Goal: Information Seeking & Learning: Learn about a topic

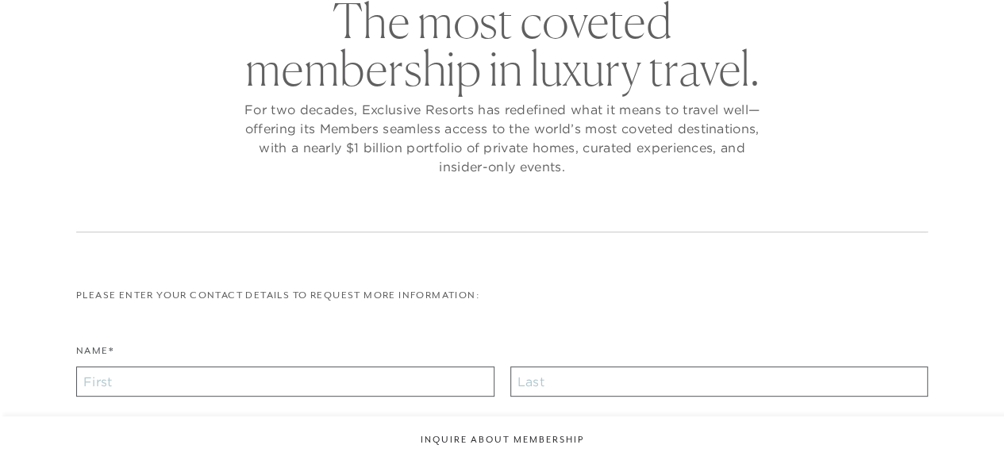
checkbox input "false"
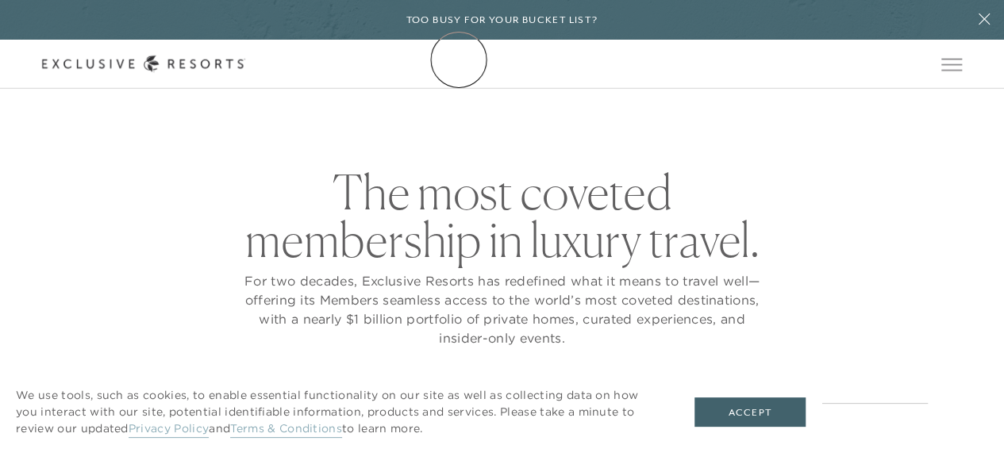
click at [245, 60] on icon at bounding box center [143, 64] width 203 height 17
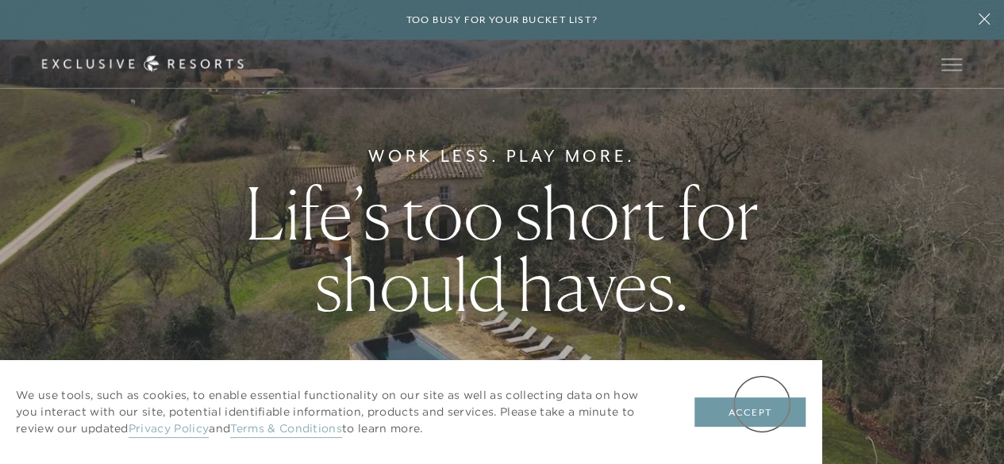
click at [762, 404] on button "Accept" at bounding box center [749, 413] width 111 height 30
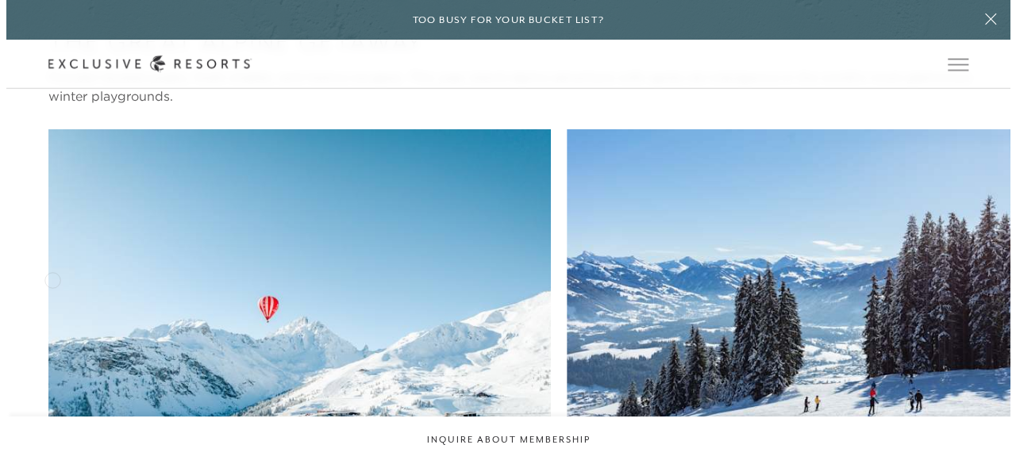
scroll to position [2563, 0]
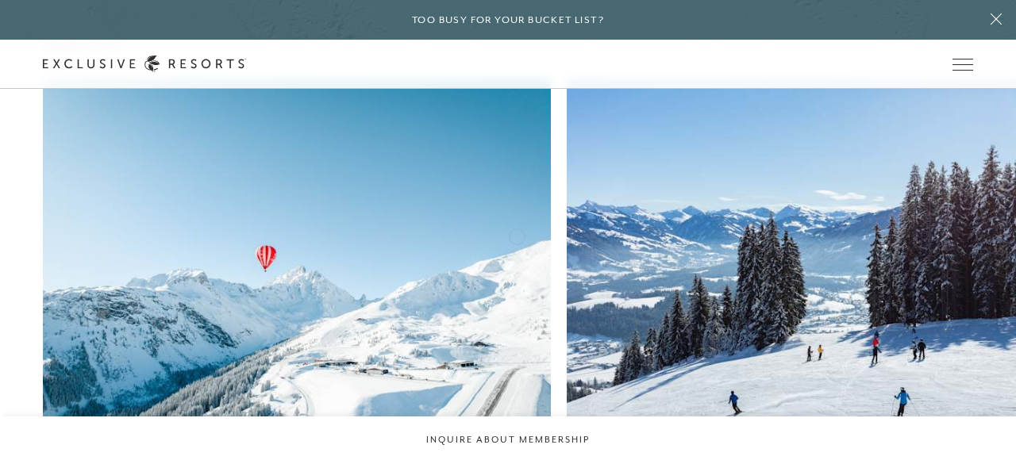
click at [567, 235] on img at bounding box center [821, 277] width 508 height 397
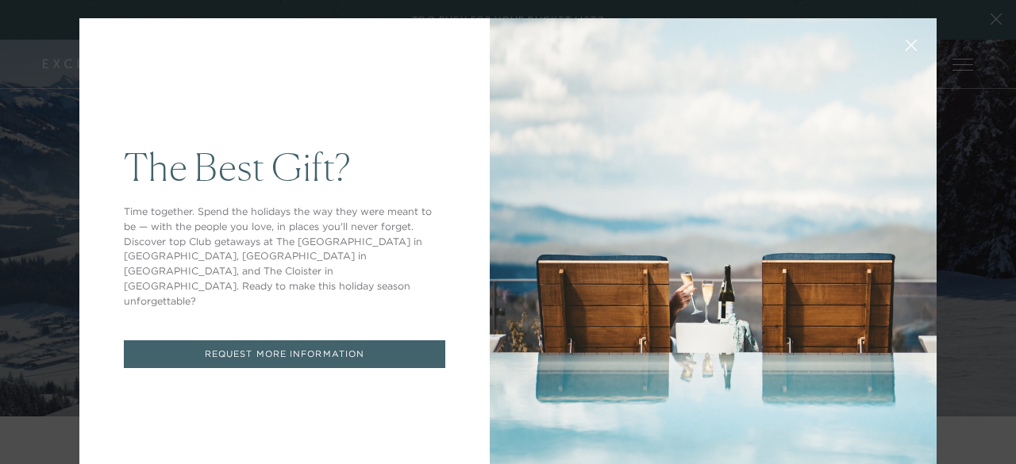
click at [906, 40] on icon at bounding box center [912, 46] width 12 height 12
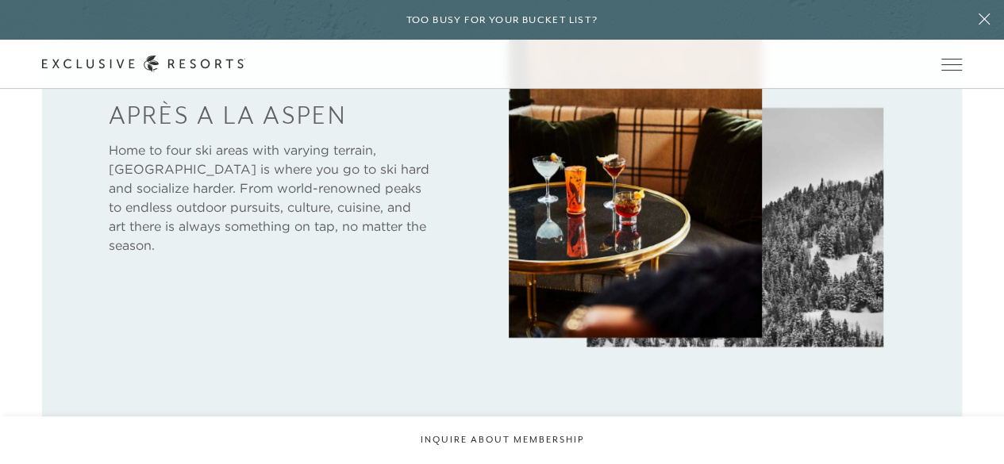
scroll to position [635, 0]
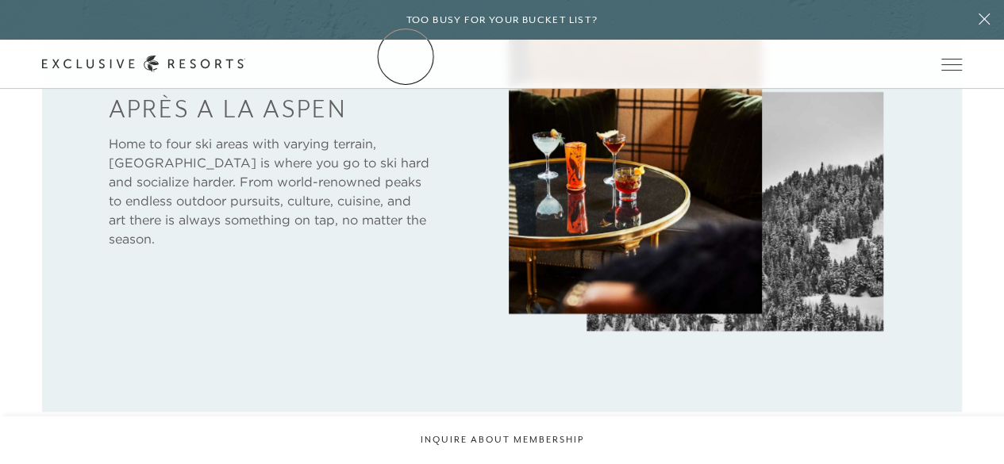
click at [0, 0] on link "The Collection" at bounding box center [0, 0] width 0 height 0
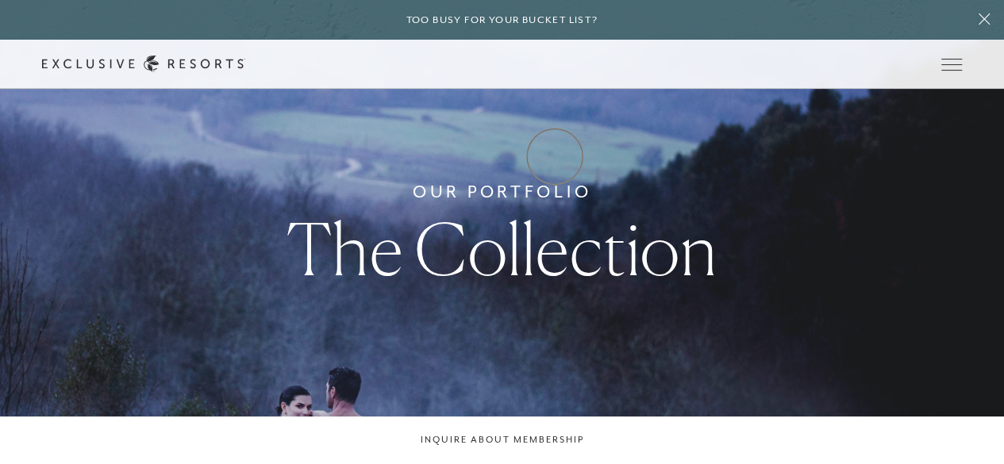
click at [0, 0] on link "Experience Collection" at bounding box center [0, 0] width 0 height 0
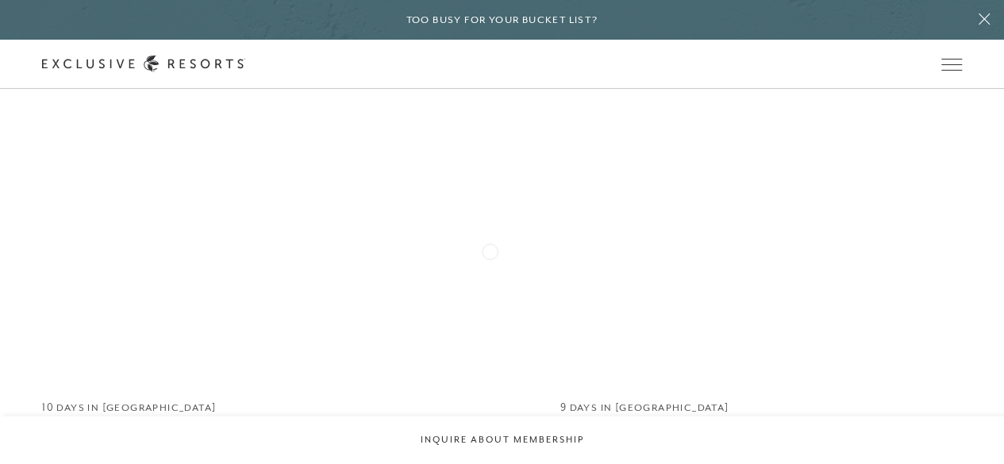
scroll to position [910, 0]
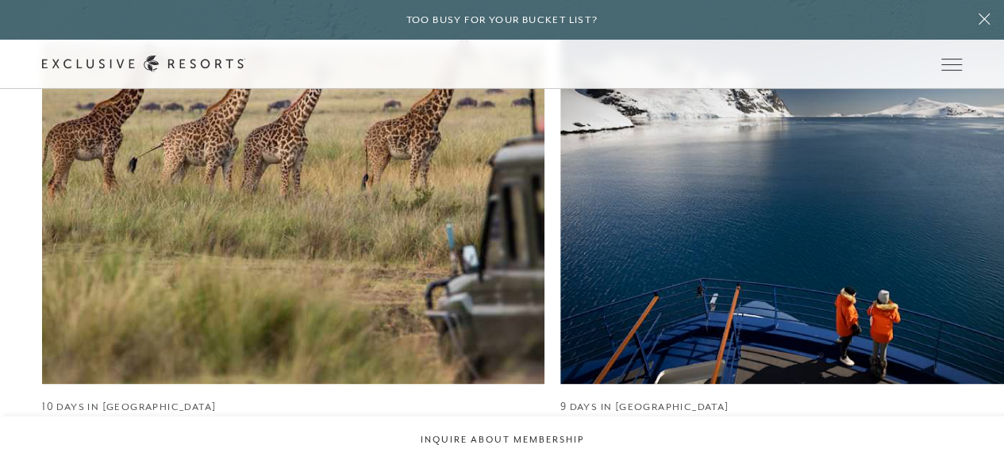
click at [560, 250] on img at bounding box center [811, 185] width 502 height 397
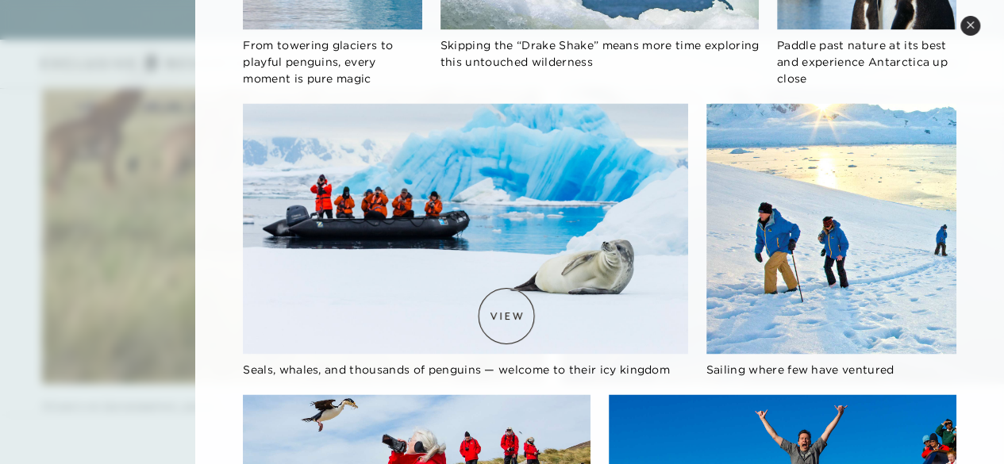
scroll to position [1354, 0]
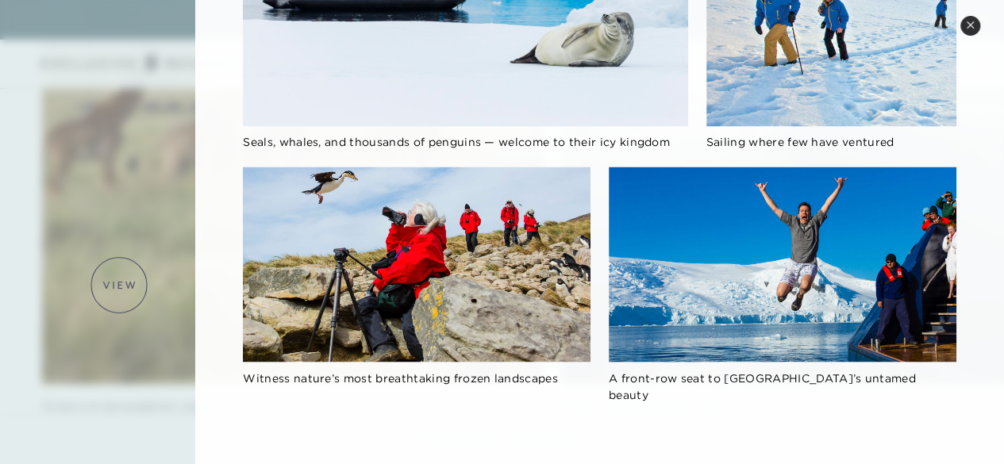
click at [119, 285] on div at bounding box center [502, 232] width 1004 height 464
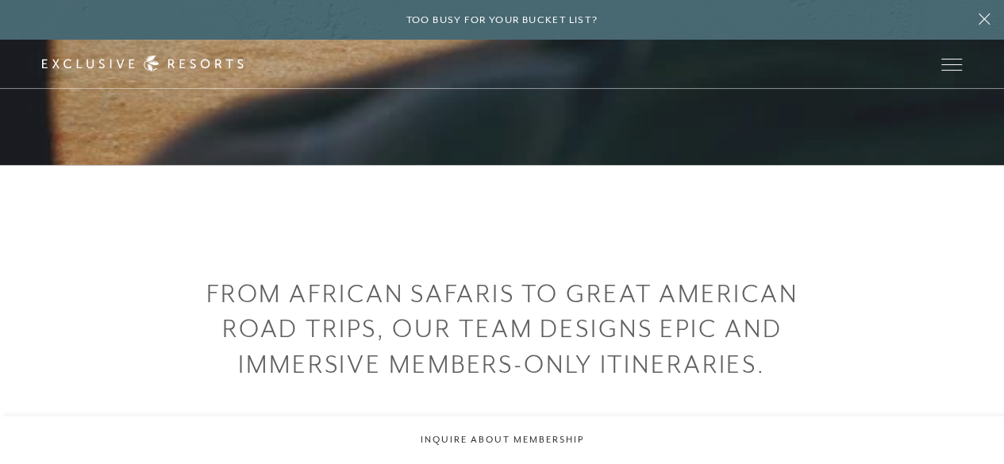
scroll to position [0, 0]
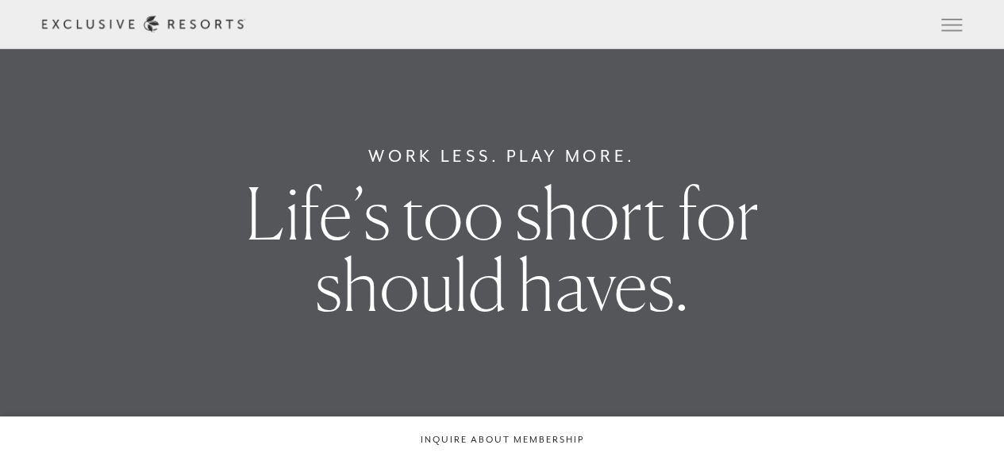
click at [245, 26] on icon at bounding box center [143, 24] width 203 height 17
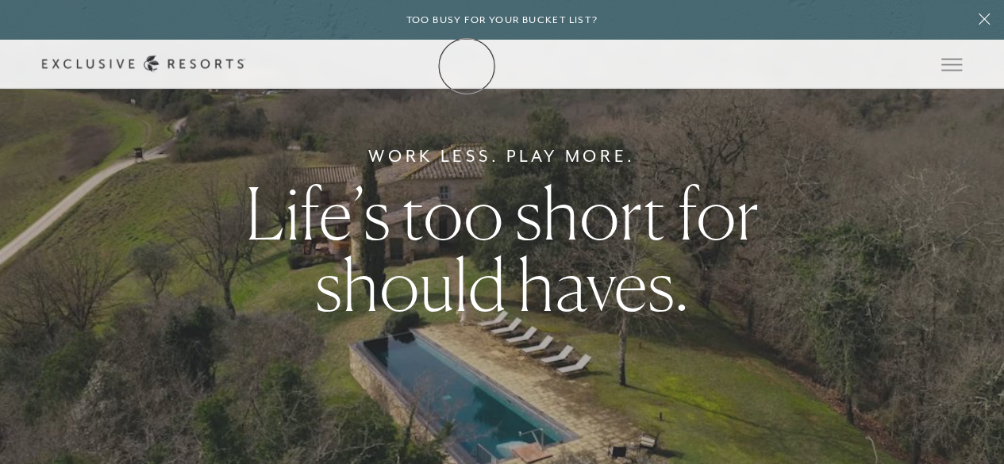
click at [245, 66] on icon at bounding box center [143, 64] width 203 height 17
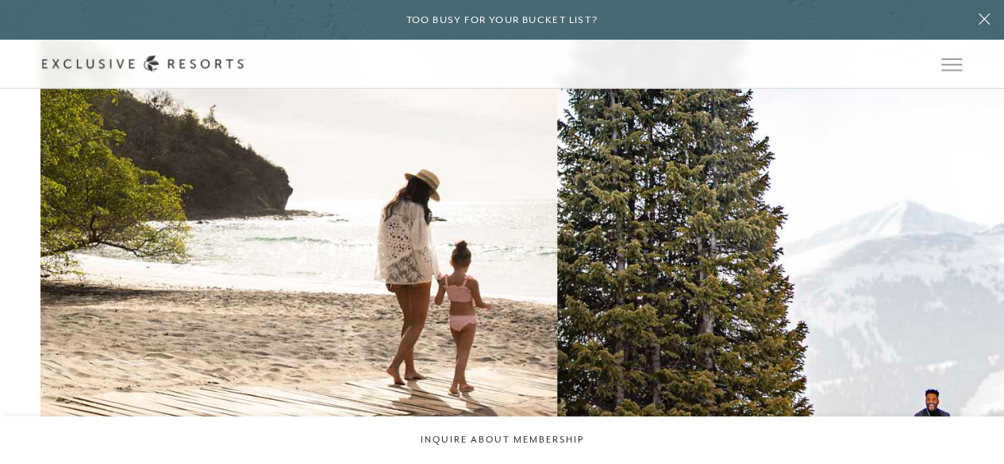
scroll to position [2327, 0]
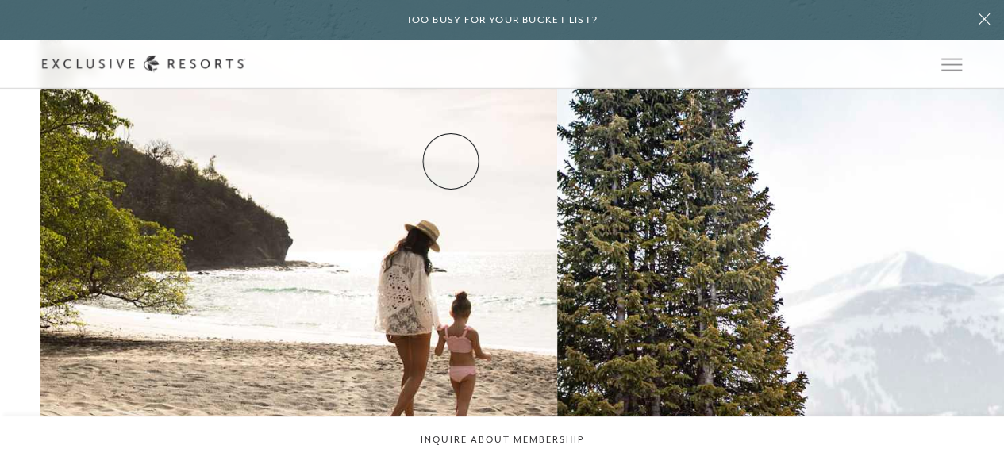
click at [0, 0] on link "How it works" at bounding box center [0, 0] width 0 height 0
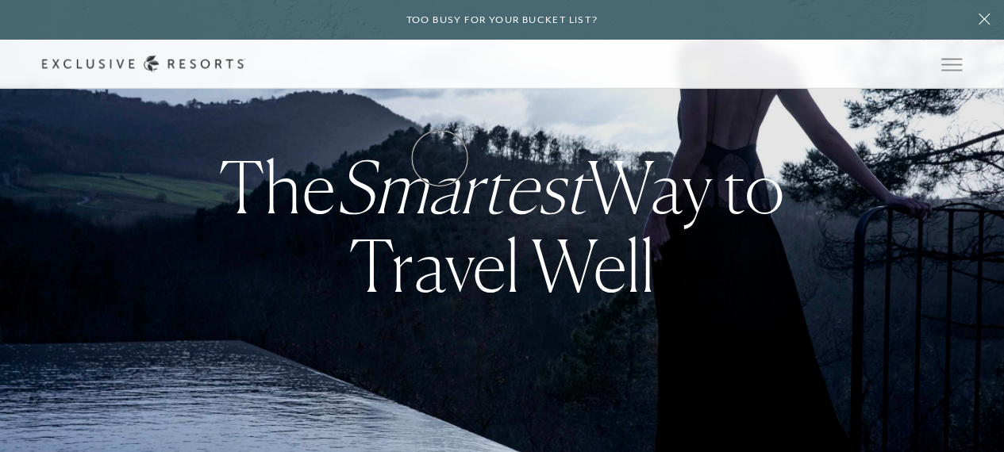
click at [0, 0] on link "How it works" at bounding box center [0, 0] width 0 height 0
